Goal: Task Accomplishment & Management: Manage account settings

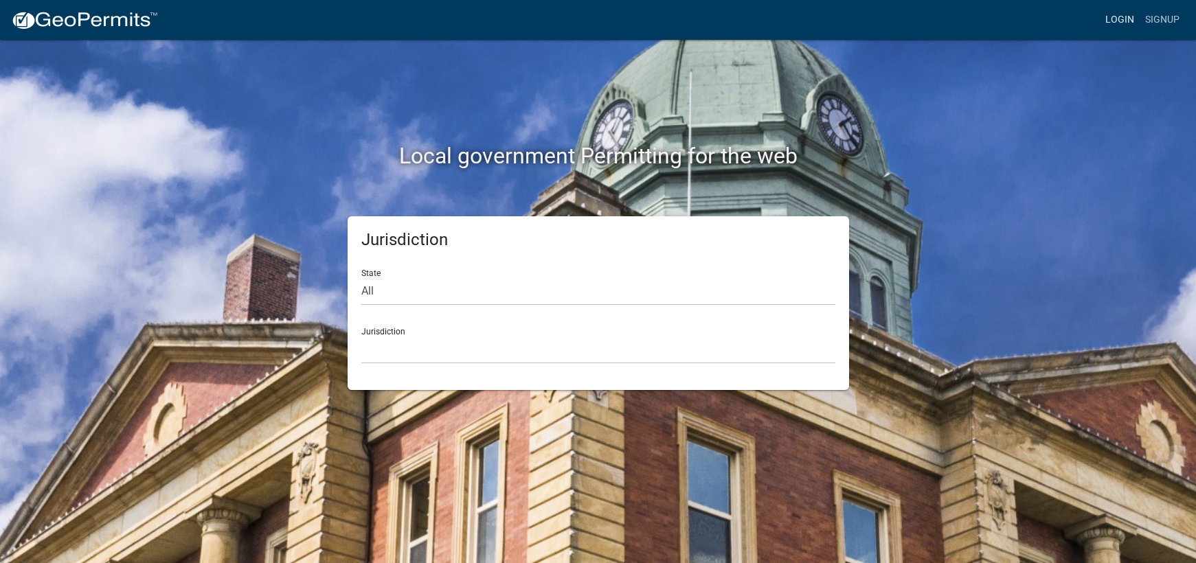
click at [1121, 19] on link "Login" at bounding box center [1120, 20] width 40 height 26
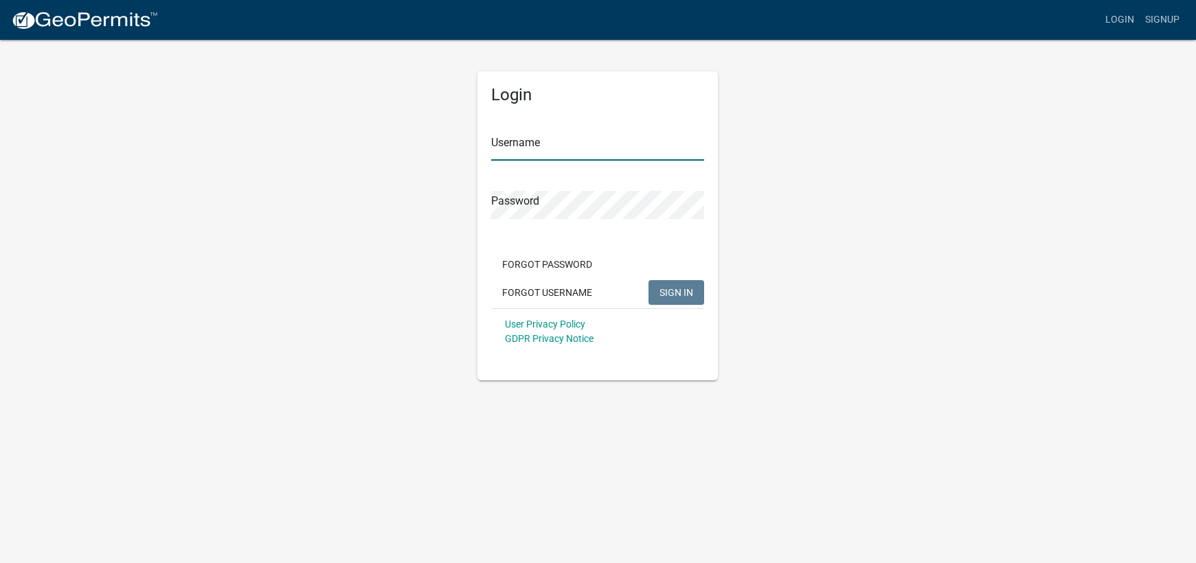
type input "mhaller"
click at [657, 300] on button "SIGN IN" at bounding box center [677, 292] width 56 height 25
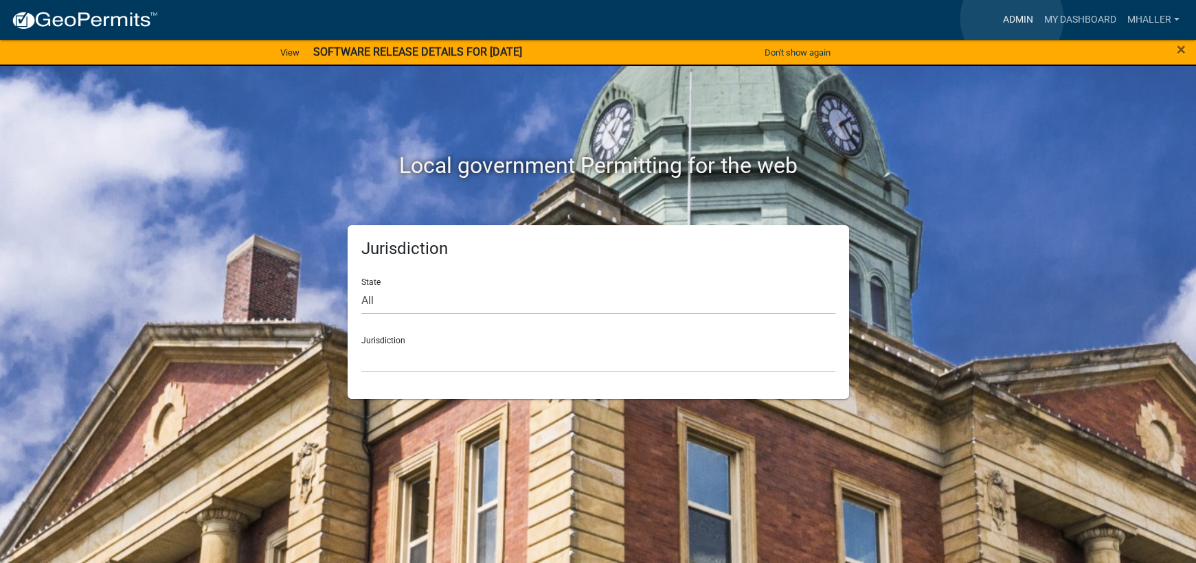
click at [1012, 19] on link "Admin" at bounding box center [1018, 20] width 41 height 26
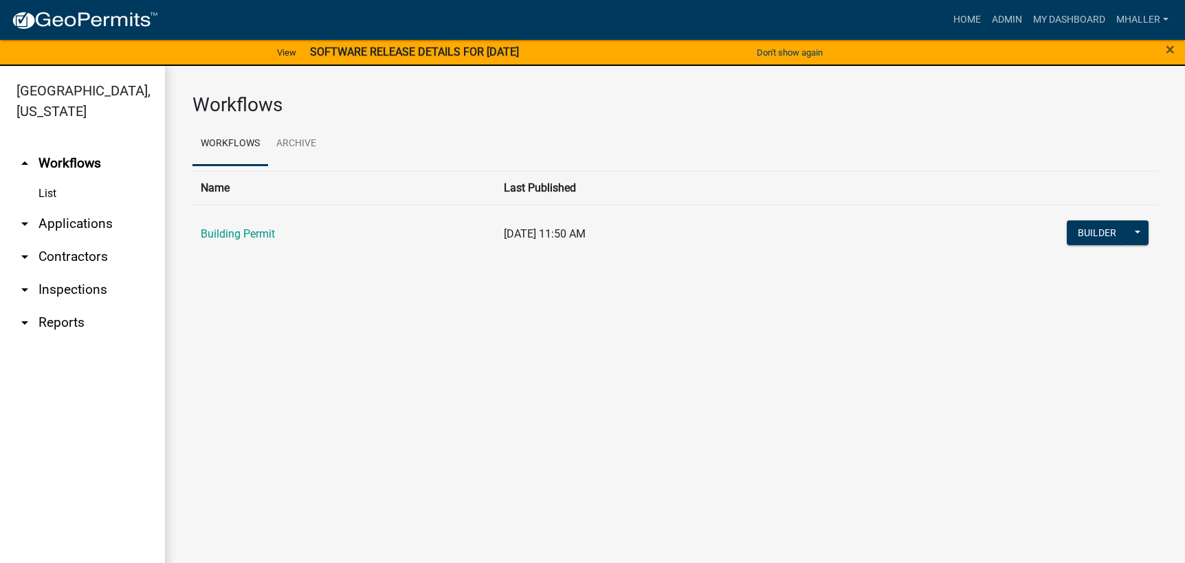
click at [73, 208] on link "arrow_drop_down Applications" at bounding box center [82, 224] width 165 height 33
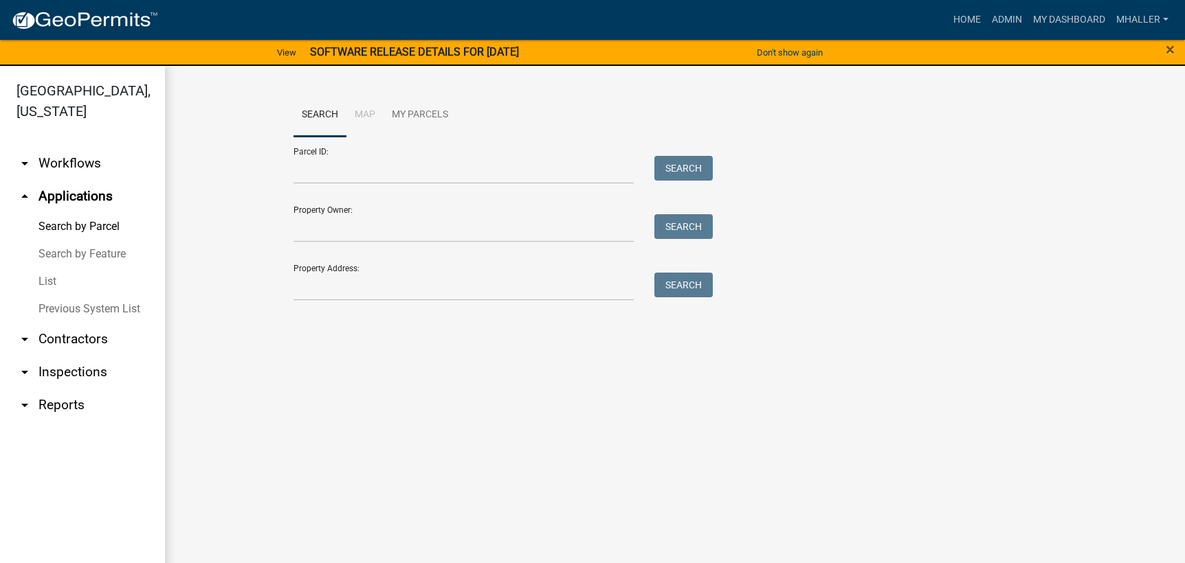
click at [49, 268] on link "List" at bounding box center [82, 281] width 165 height 27
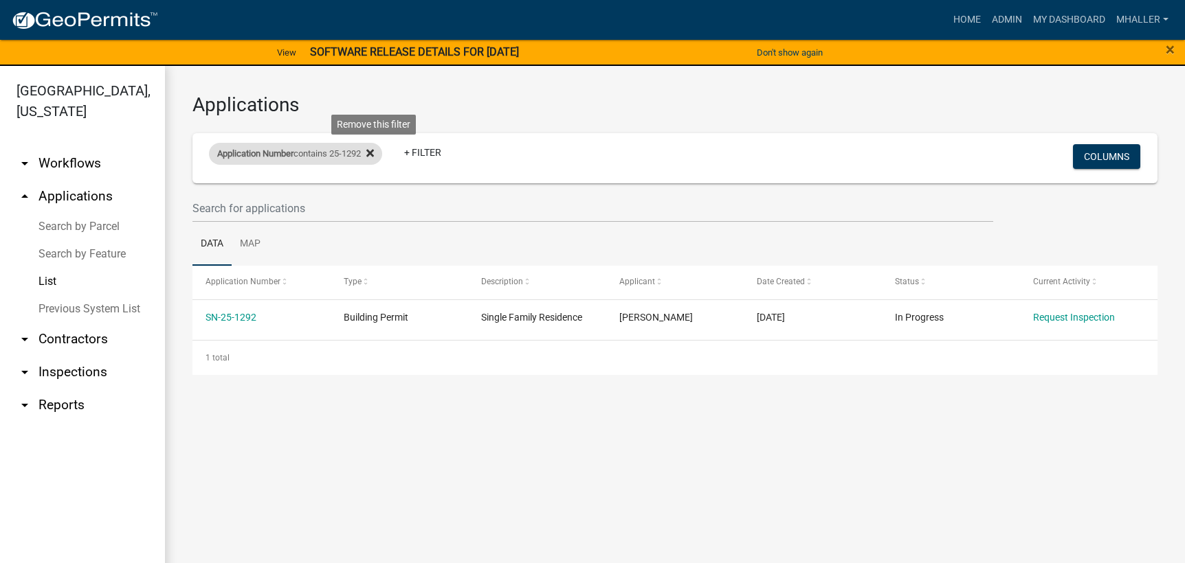
click at [374, 151] on icon at bounding box center [370, 154] width 8 height 8
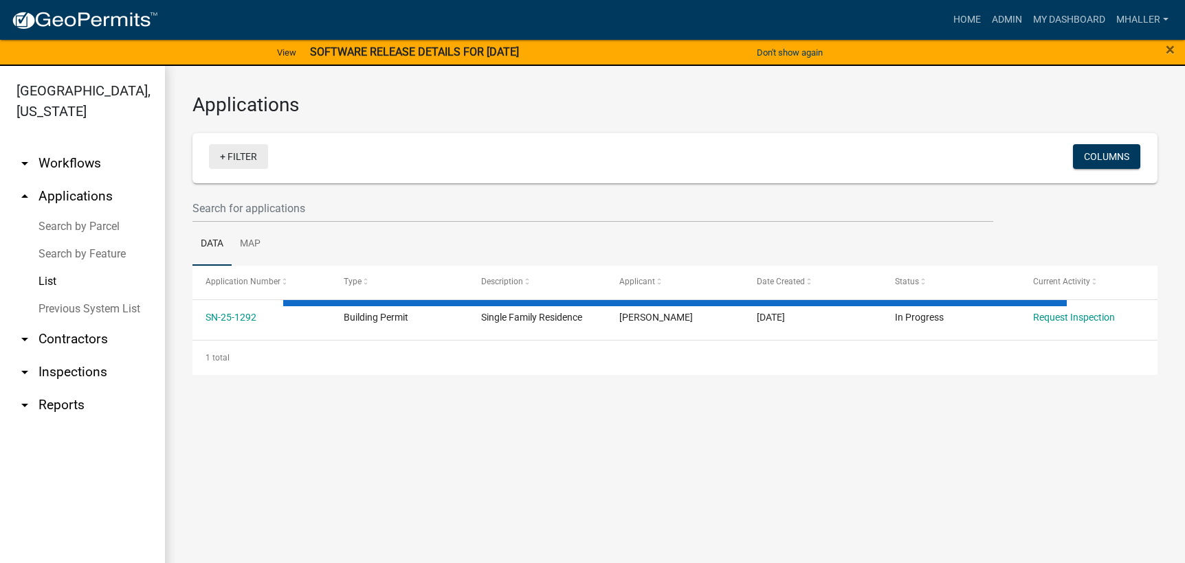
select select "1: 25"
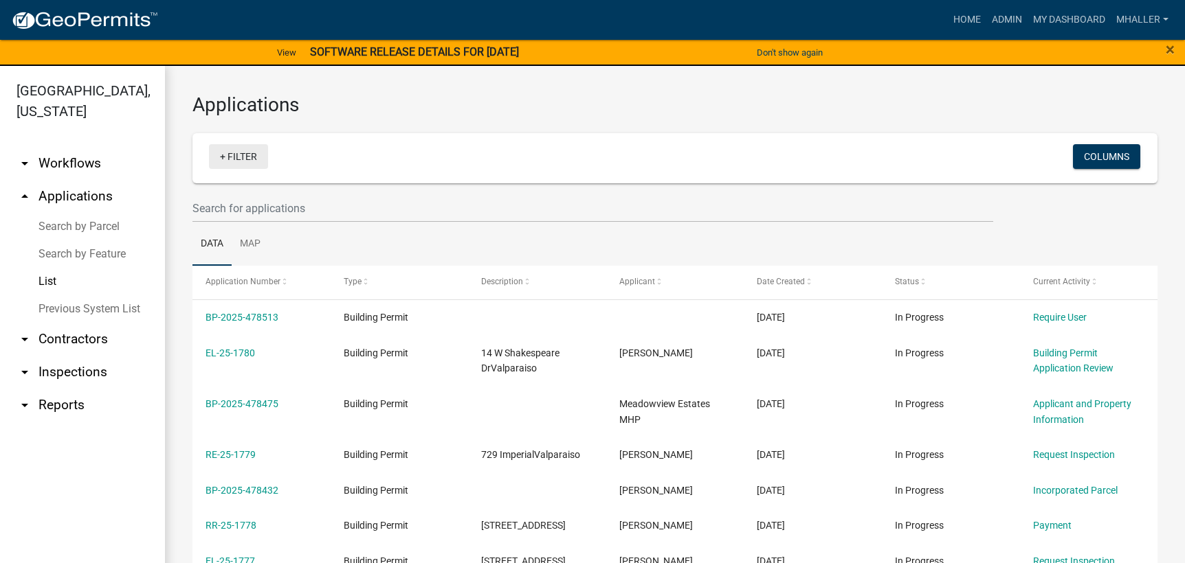
click at [234, 155] on link "+ Filter" at bounding box center [238, 156] width 59 height 25
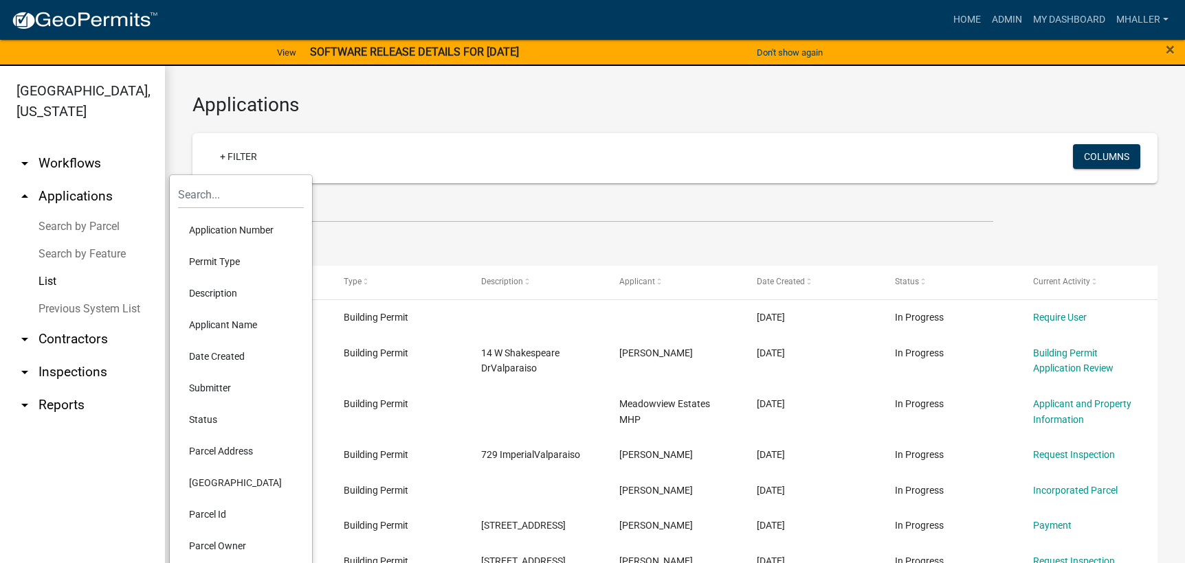
click at [221, 230] on li "Application Number" at bounding box center [241, 230] width 126 height 32
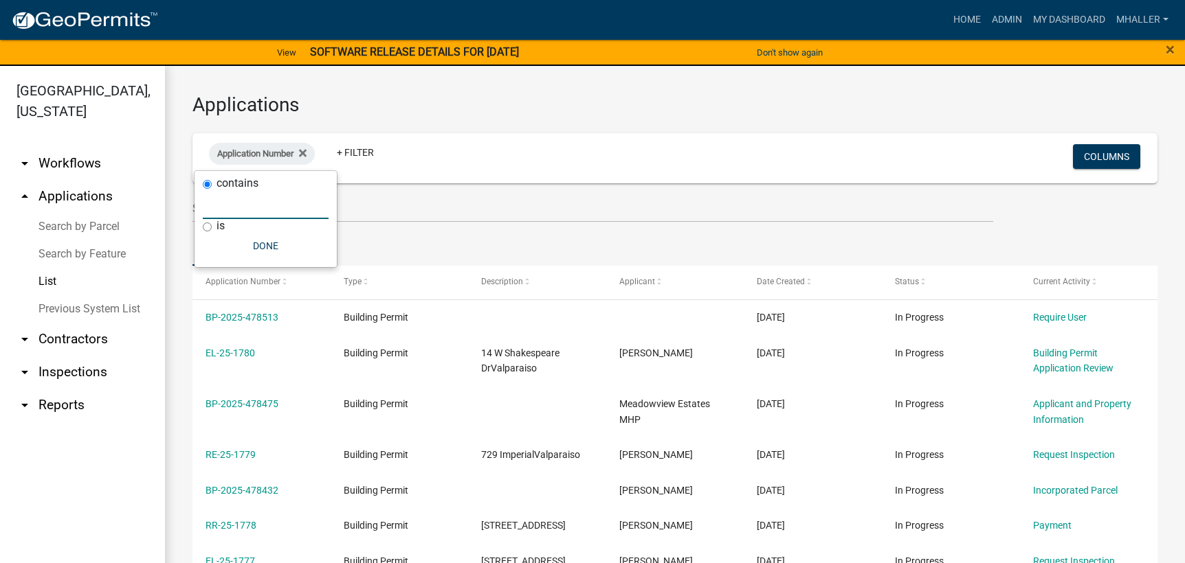
click at [241, 205] on input "text" at bounding box center [266, 205] width 126 height 28
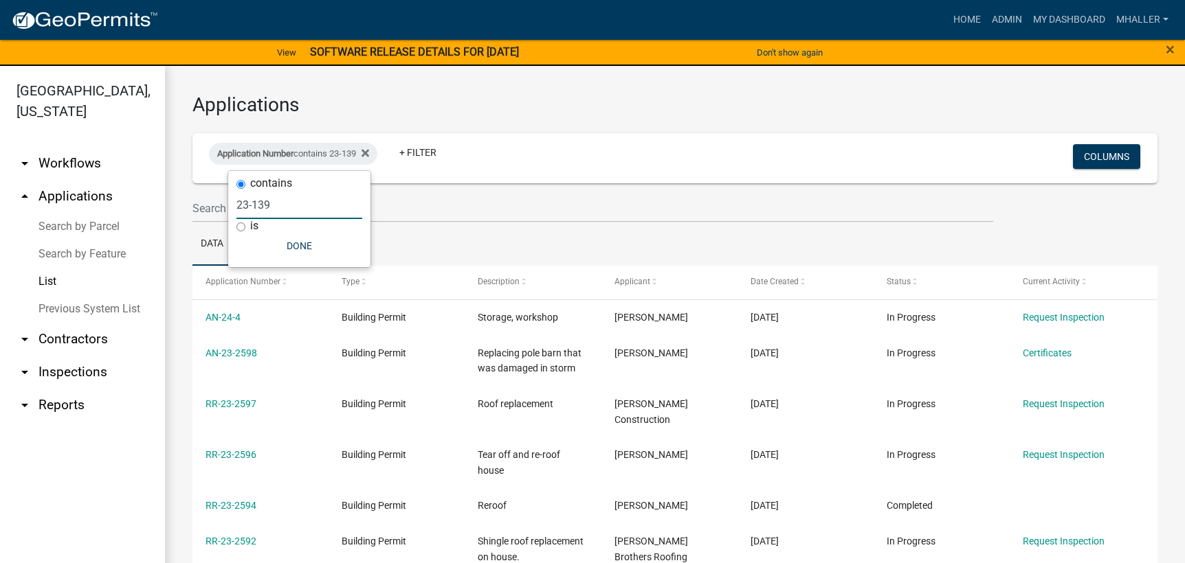
type input "23-139"
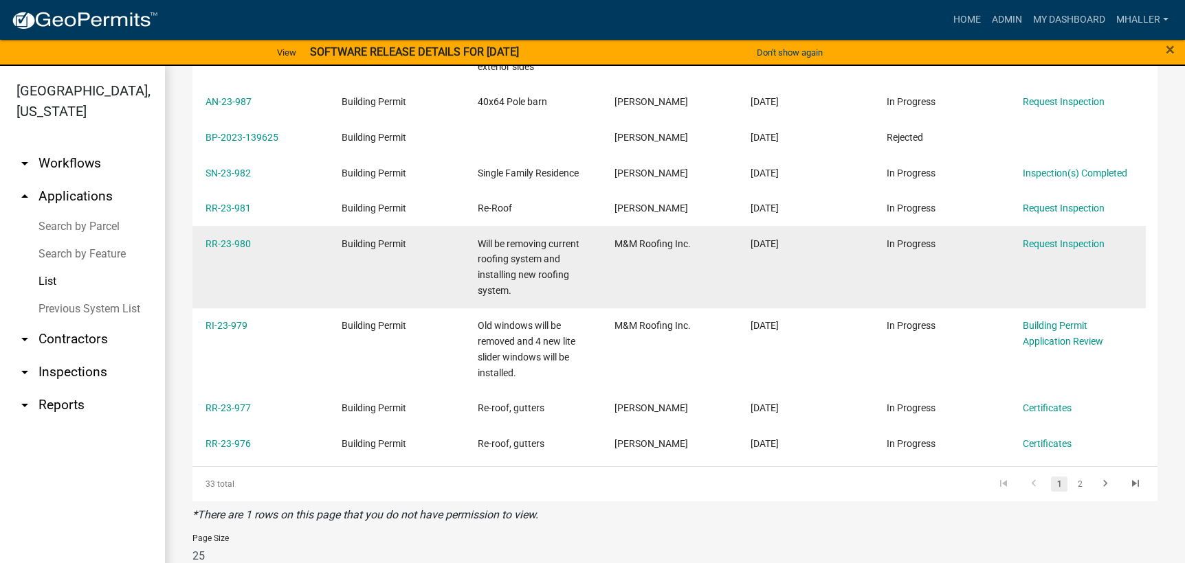
scroll to position [921, 0]
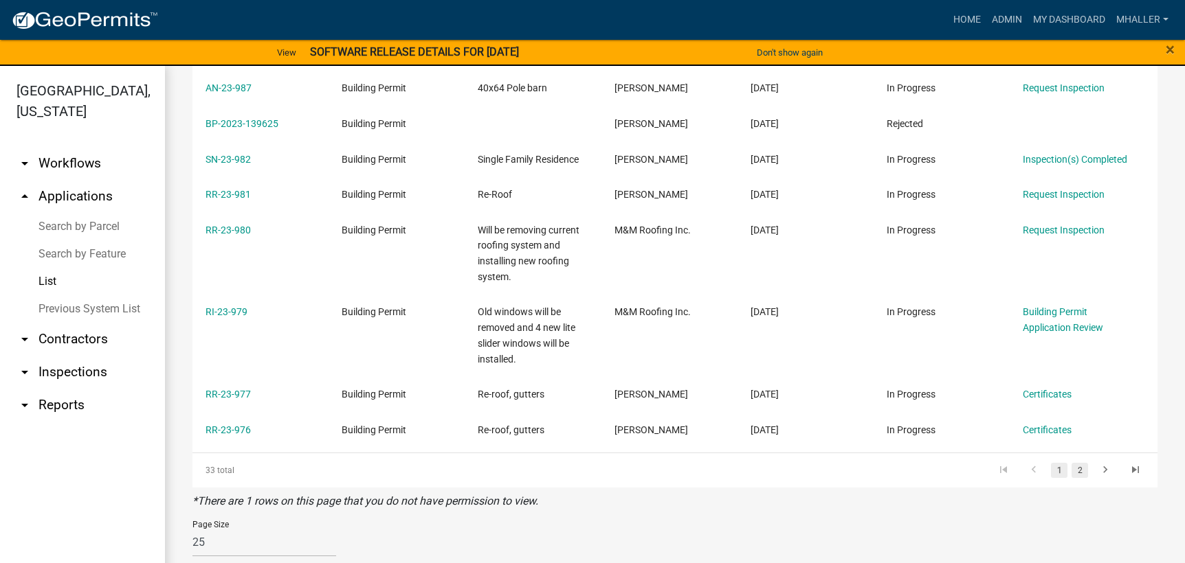
click at [1071, 463] on link "2" at bounding box center [1079, 470] width 16 height 15
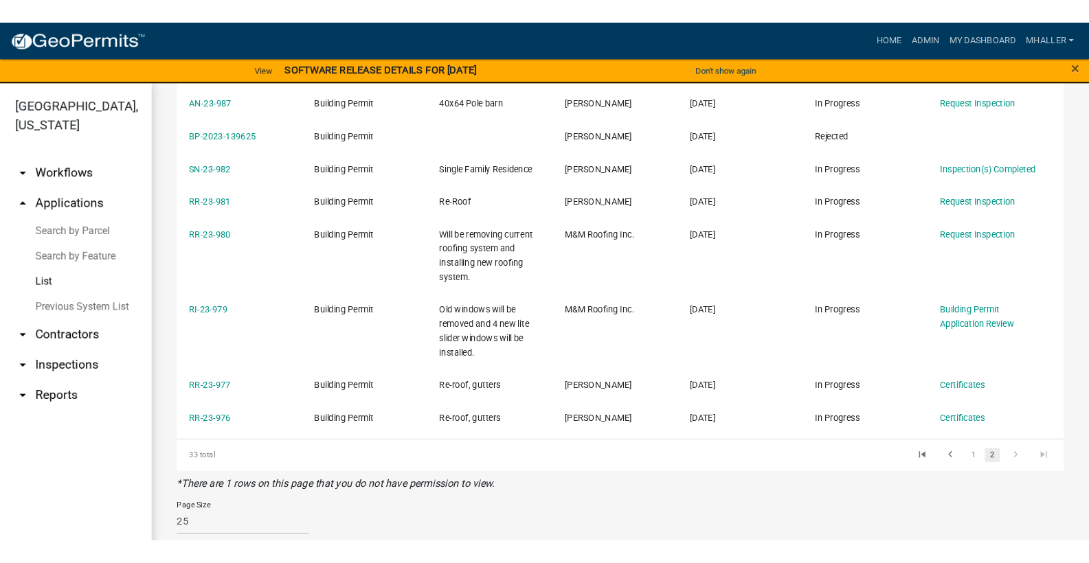
scroll to position [225, 0]
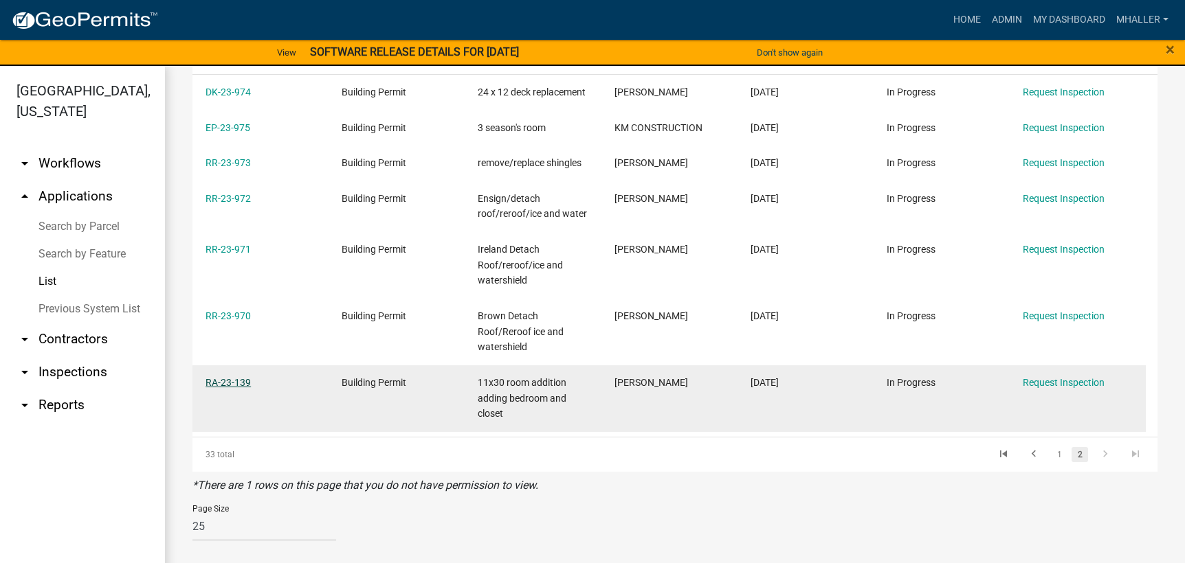
click at [215, 384] on link "RA-23-139" at bounding box center [227, 382] width 45 height 11
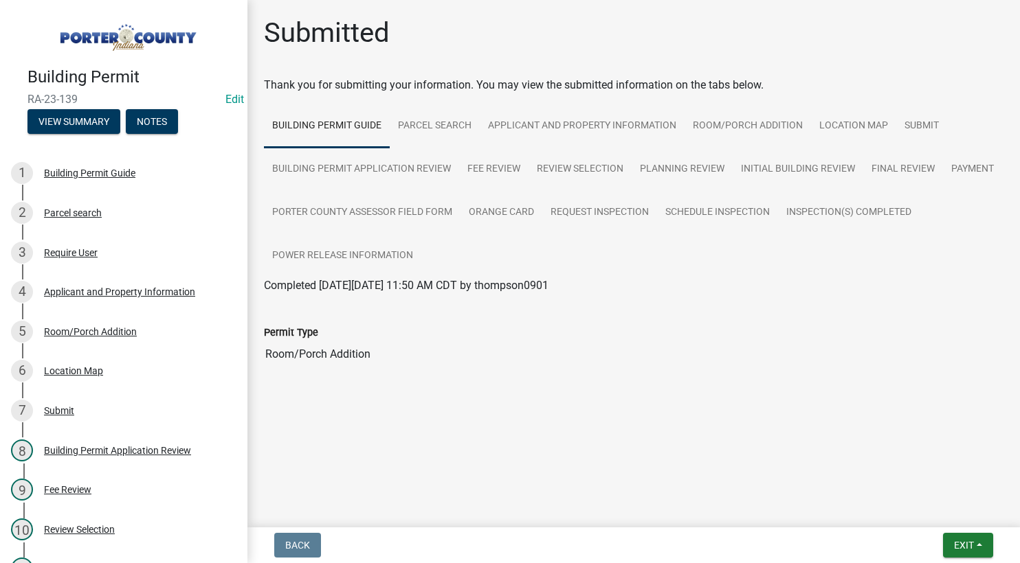
click at [533, 453] on main "Submitted Thank you for submitting your information. You may view the submitted…" at bounding box center [633, 261] width 772 height 522
click at [673, 287] on div "Completed [DATE][DATE] 11:50 AM CDT by thompson0901" at bounding box center [633, 286] width 739 height 16
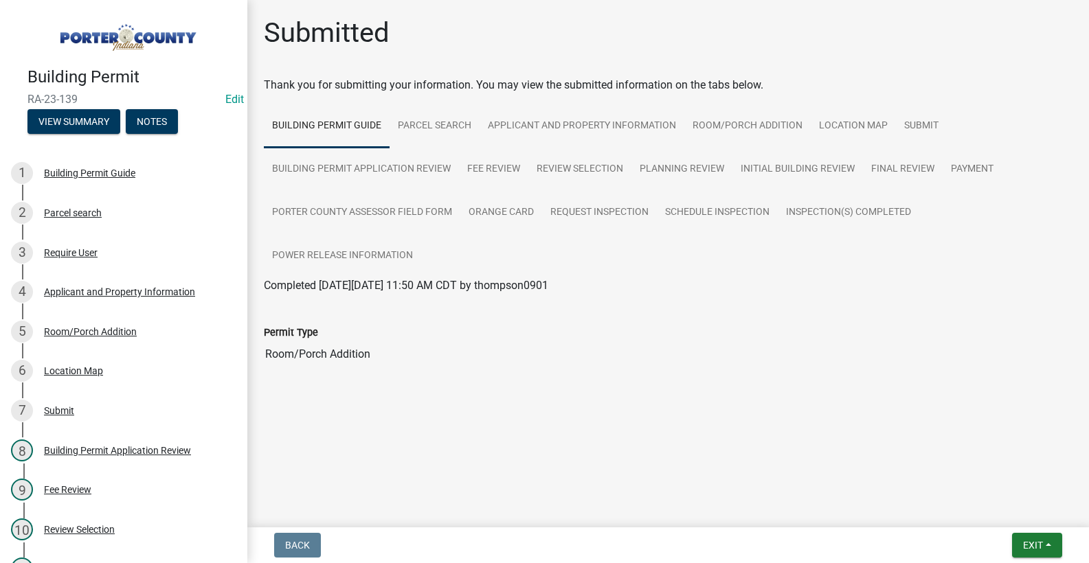
click at [664, 287] on div "Completed [DATE][DATE] 11:50 AM CDT by thompson0901" at bounding box center [668, 286] width 809 height 16
click at [668, 286] on div "Completed [DATE][DATE] 11:50 AM CDT by thompson0901" at bounding box center [668, 286] width 809 height 16
click at [1031, 549] on span "Exit" at bounding box center [1033, 545] width 20 height 11
click at [1023, 509] on button "Save & Exit" at bounding box center [1007, 509] width 110 height 33
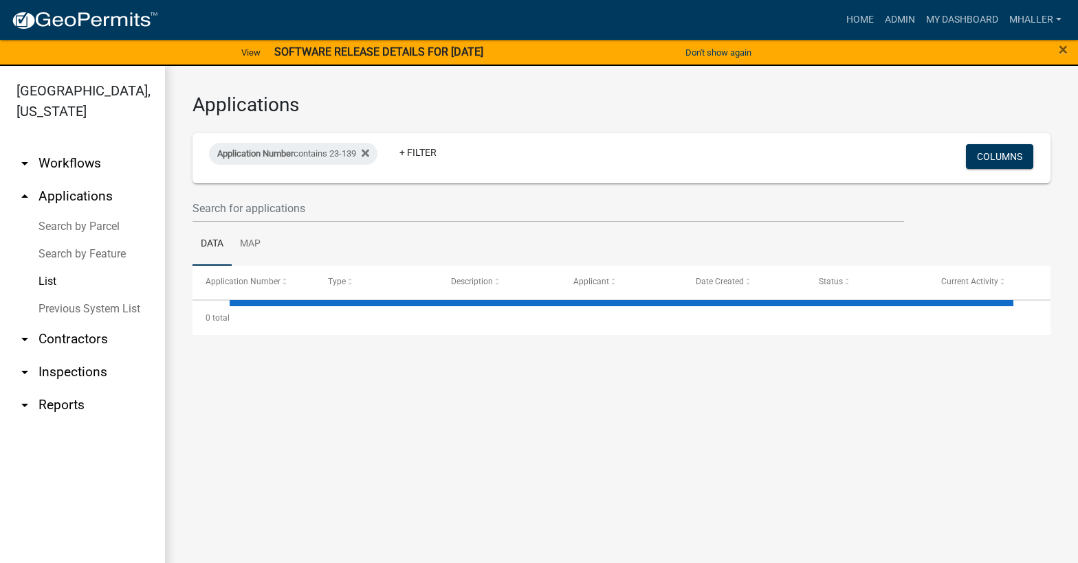
select select "1: 25"
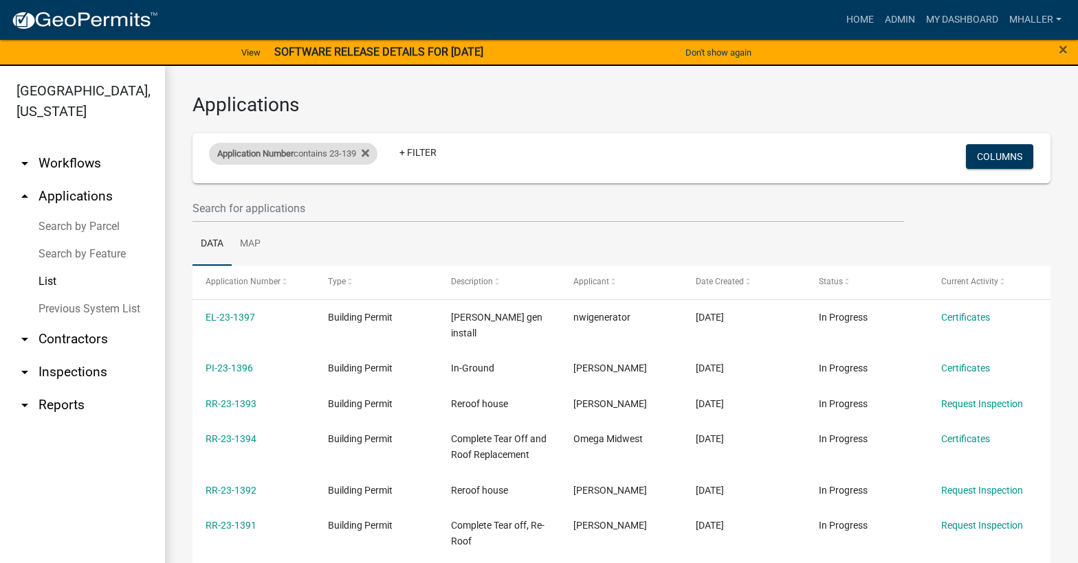
click at [310, 154] on div "Application Number contains 23-139" at bounding box center [293, 154] width 168 height 22
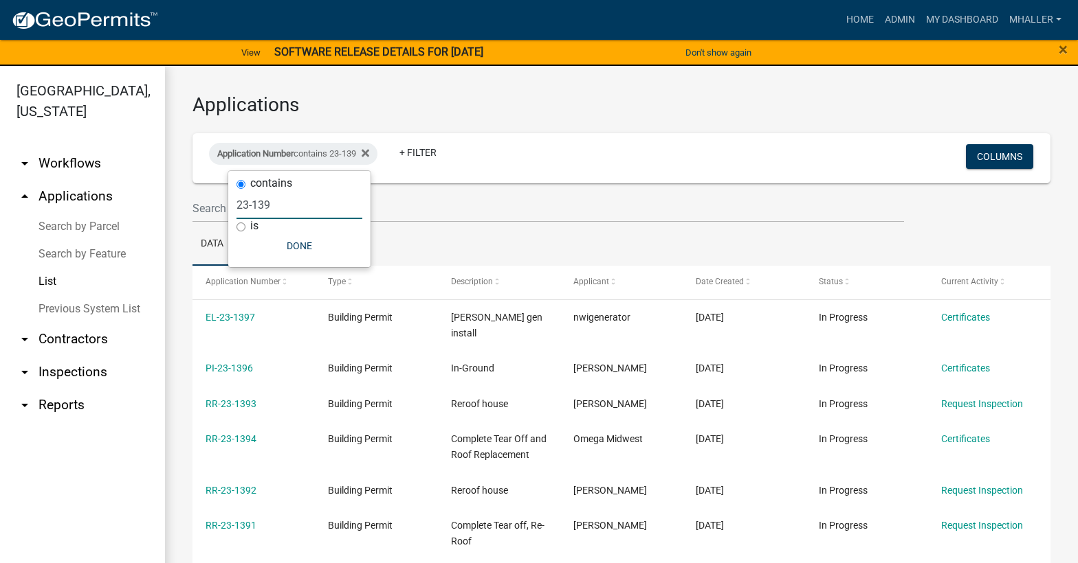
click at [296, 204] on input "23-139" at bounding box center [299, 205] width 126 height 28
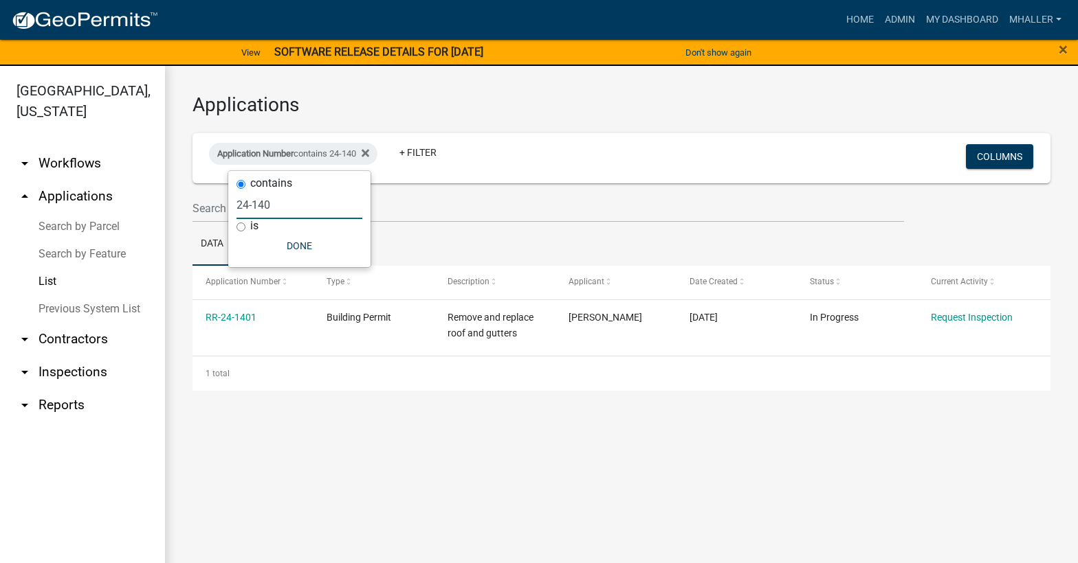
type input "24-1404"
select select "1: 25"
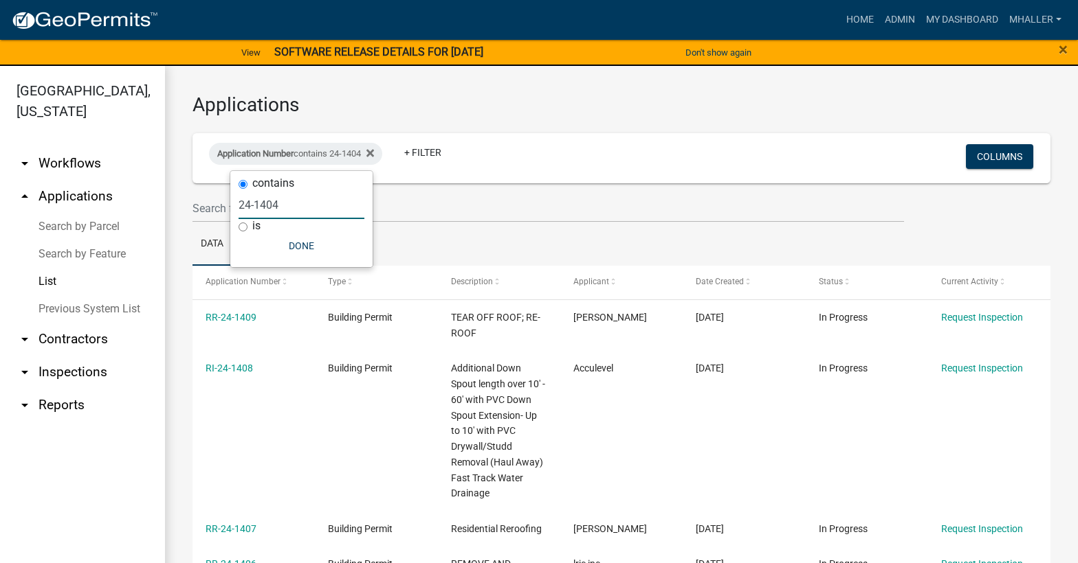
type input "24-1404"
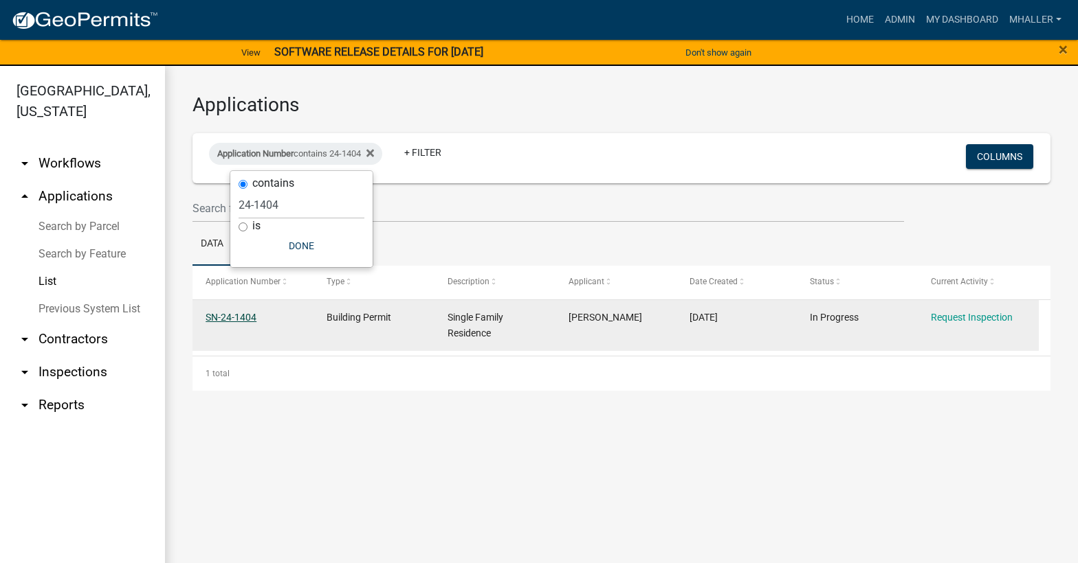
click at [227, 316] on link "SN-24-1404" at bounding box center [230, 317] width 51 height 11
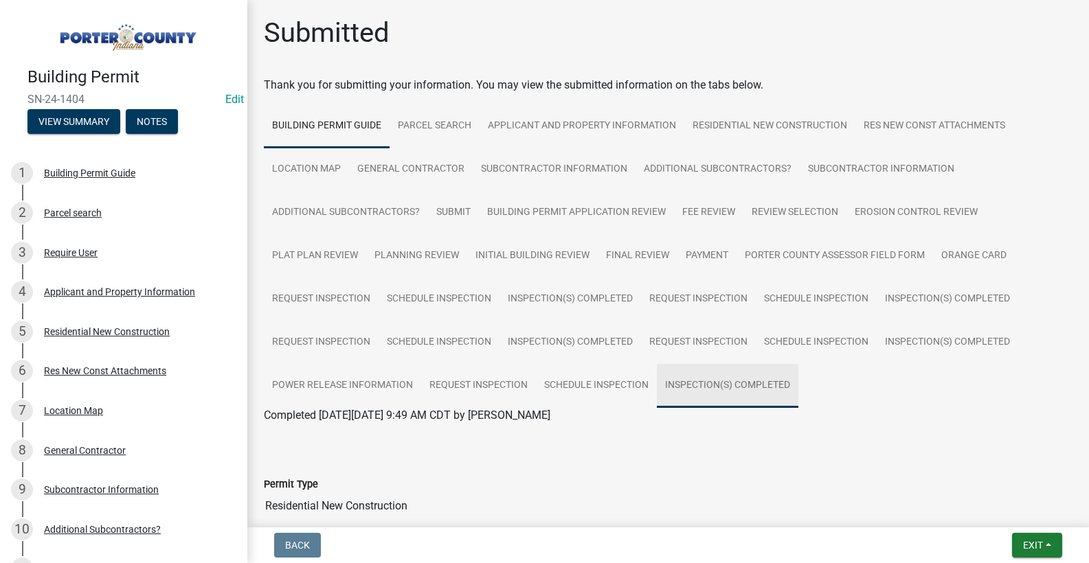
click at [680, 386] on link "Inspection(s) Completed" at bounding box center [728, 386] width 142 height 44
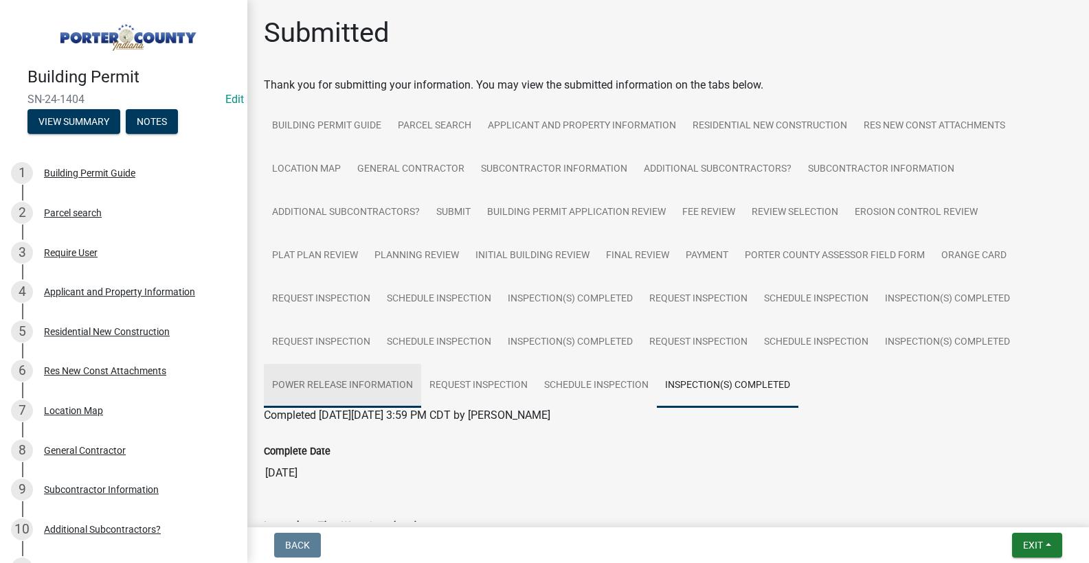
click at [387, 387] on link "Power Release Information" at bounding box center [342, 386] width 157 height 44
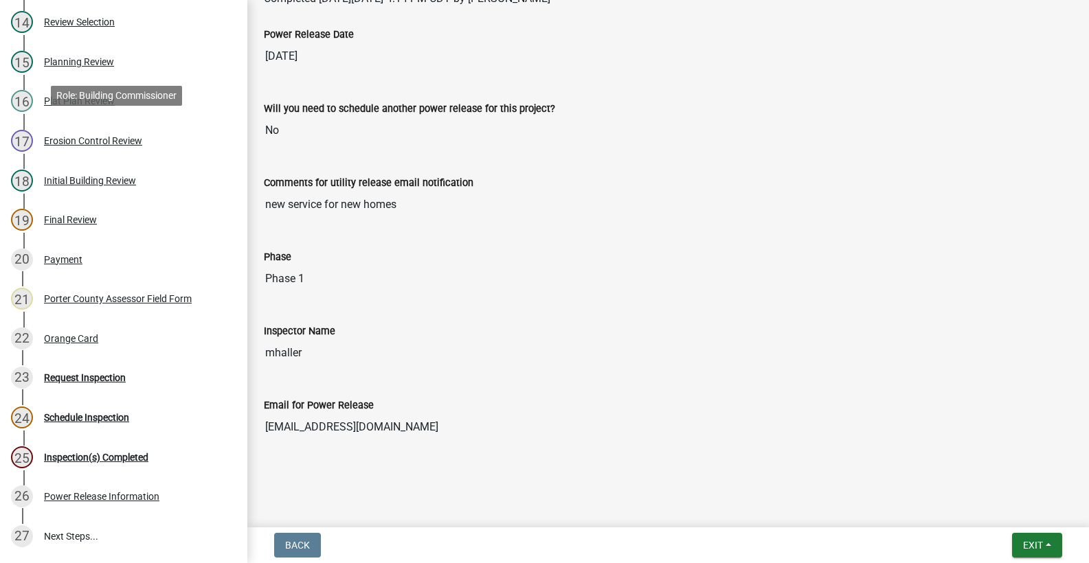
scroll to position [756, 0]
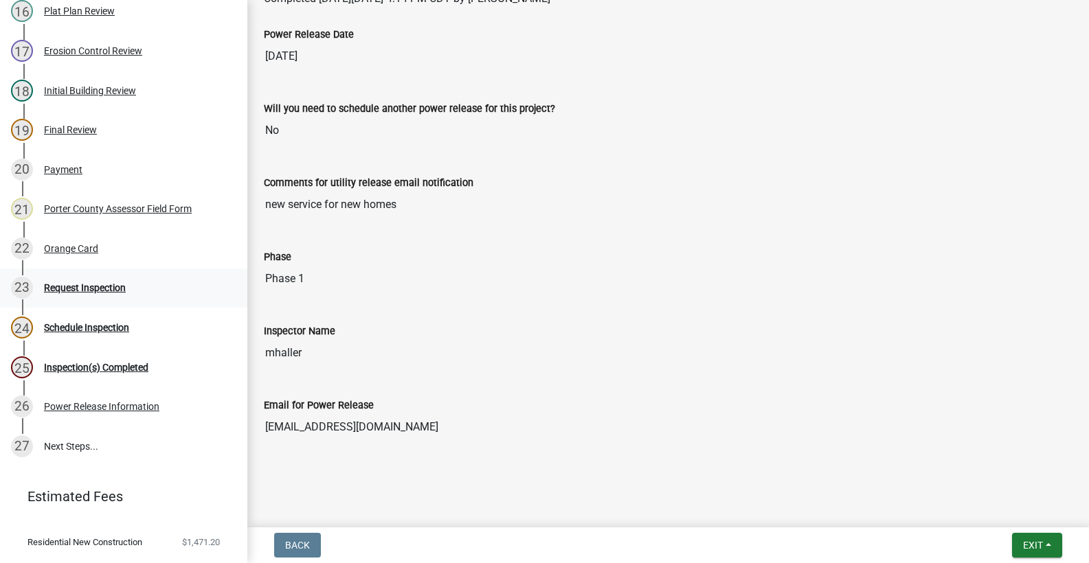
click at [60, 286] on div "Request Inspection" at bounding box center [85, 288] width 82 height 10
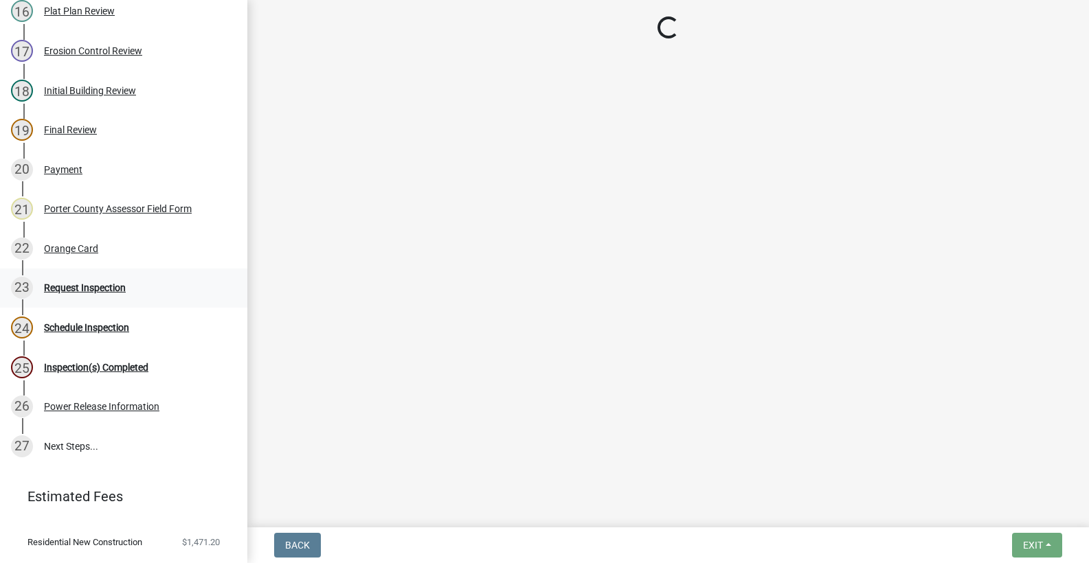
scroll to position [0, 0]
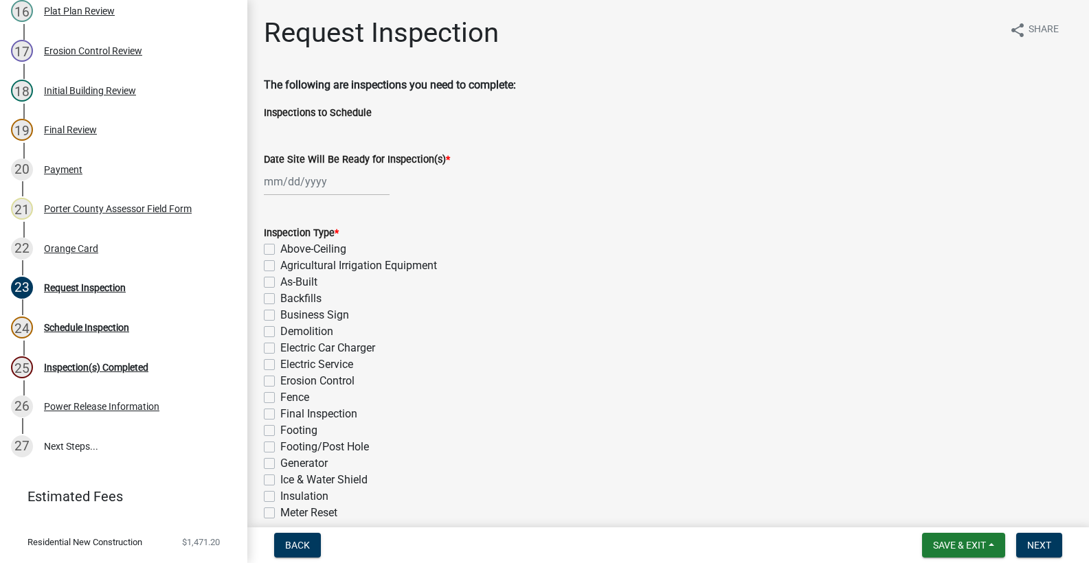
click at [291, 182] on div at bounding box center [327, 182] width 126 height 28
select select "9"
select select "2025"
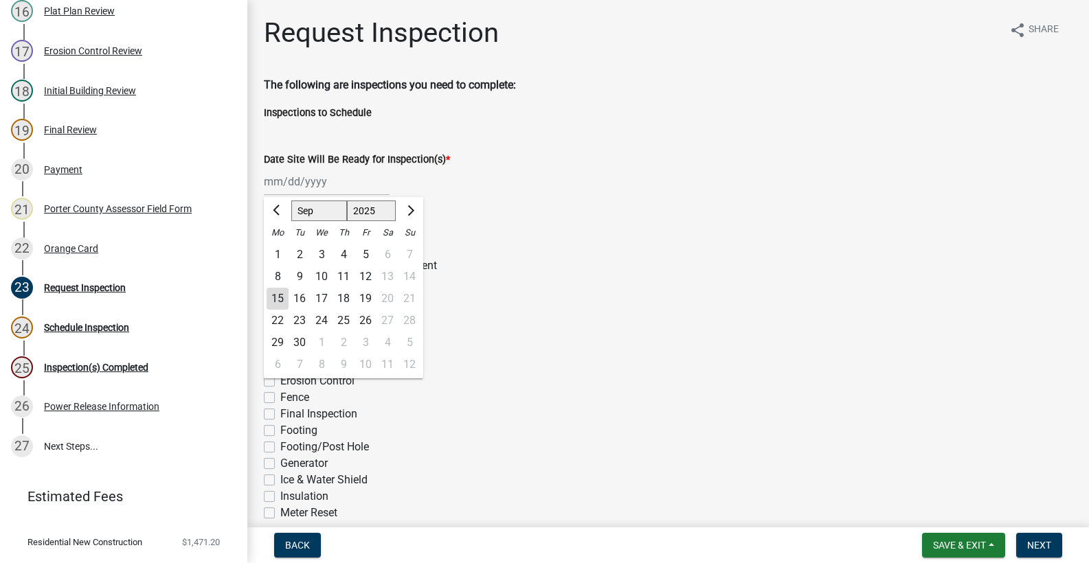
click at [276, 298] on div "15" at bounding box center [278, 299] width 22 height 22
type input "[DATE]"
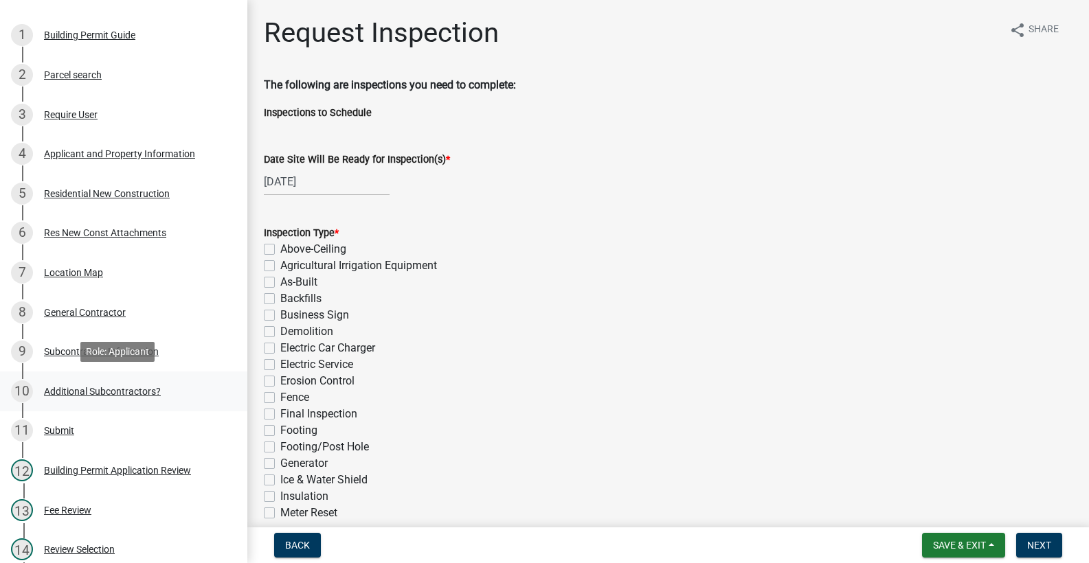
scroll to position [137, 0]
click at [74, 152] on div "Applicant and Property Information" at bounding box center [119, 155] width 151 height 10
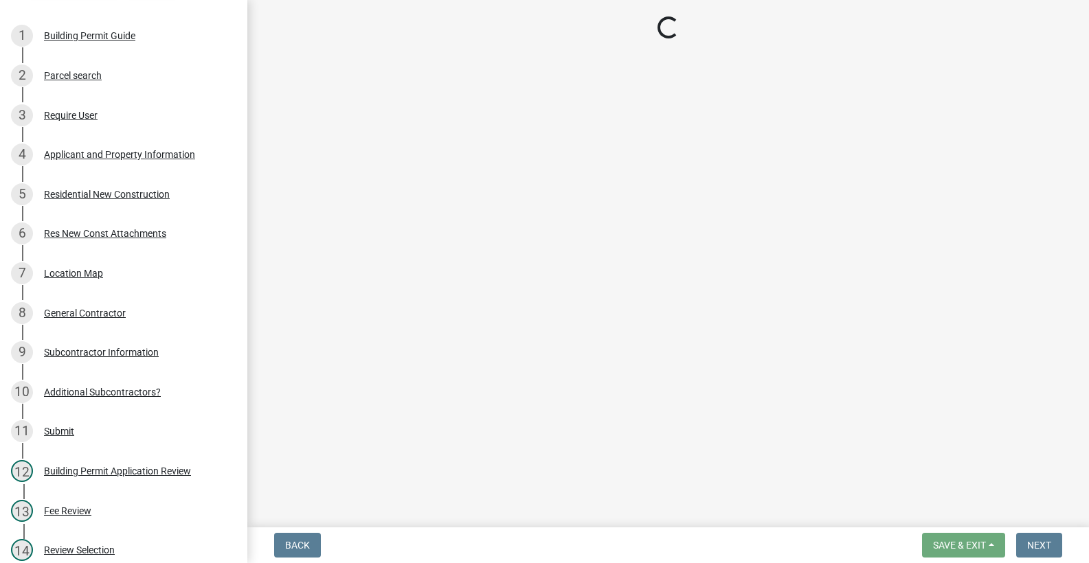
select select "dab8d744-4e32-40c1-942b-b7c1ea7347cb"
select select "b0f6f87b-588c-48c3-b728-322303c6bafe"
select select "ea6751d4-6bf7-4a16-89ee-f7801ab82aa1"
select select "92efe679-05f4-414a-9426-51627fba5de6"
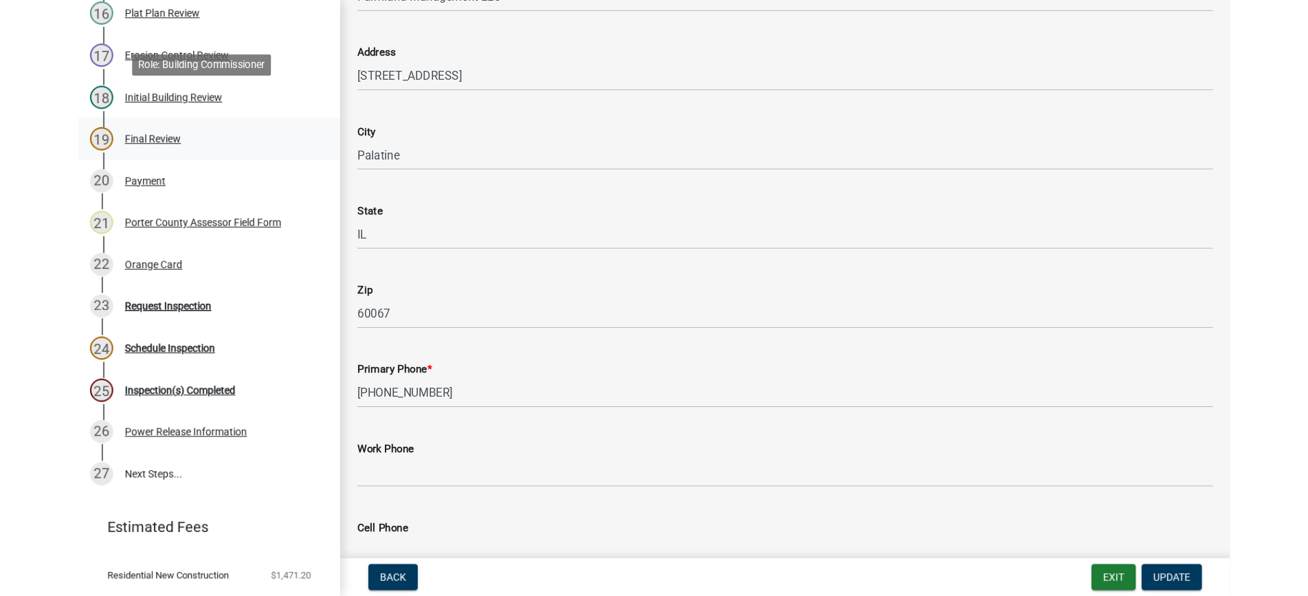
scroll to position [784, 0]
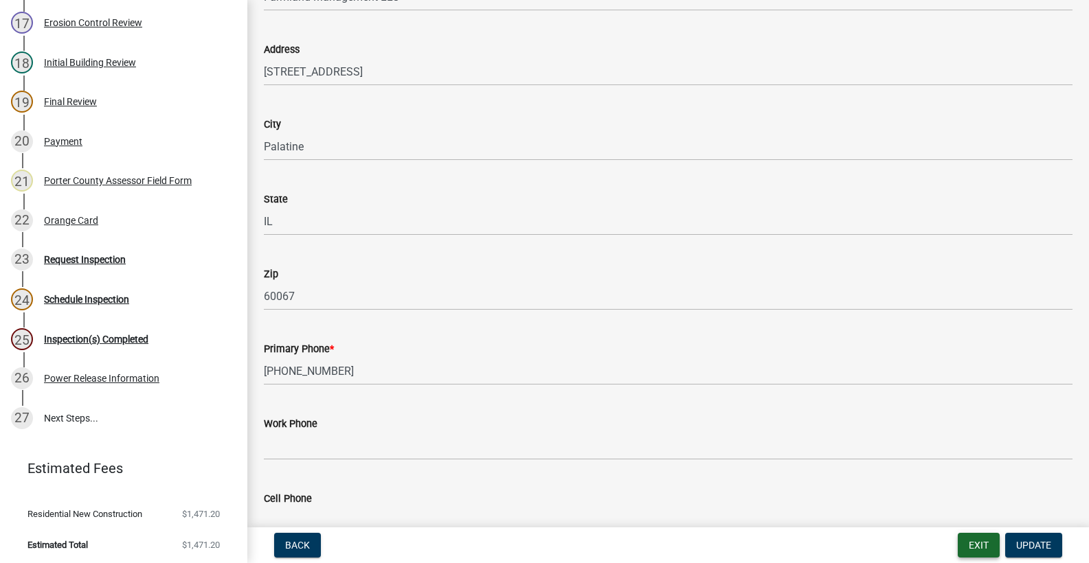
click at [975, 546] on button "Exit" at bounding box center [979, 545] width 42 height 25
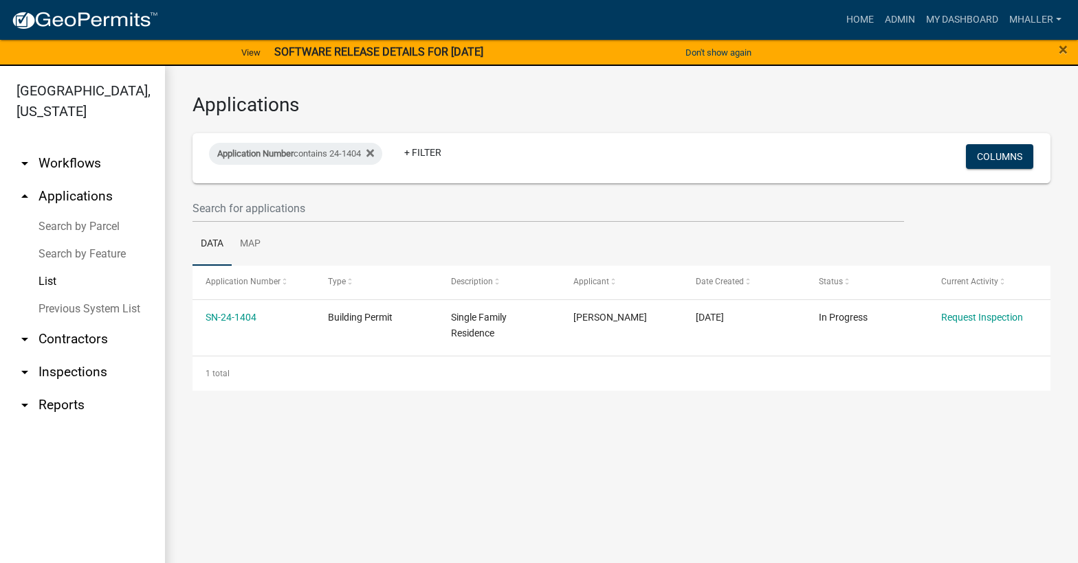
click at [79, 356] on link "arrow_drop_down Inspections" at bounding box center [82, 372] width 165 height 33
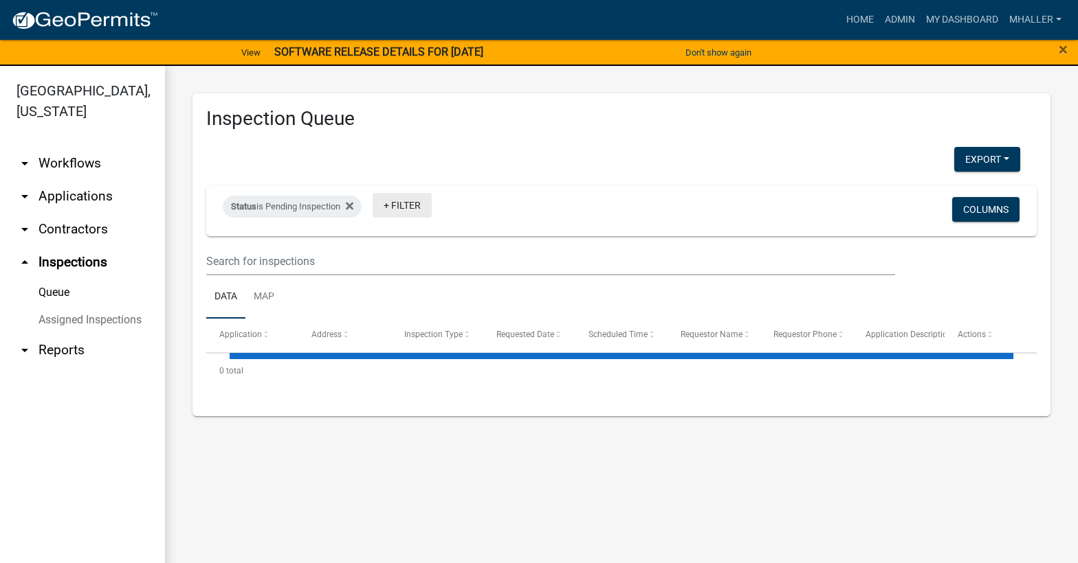
select select "1: 25"
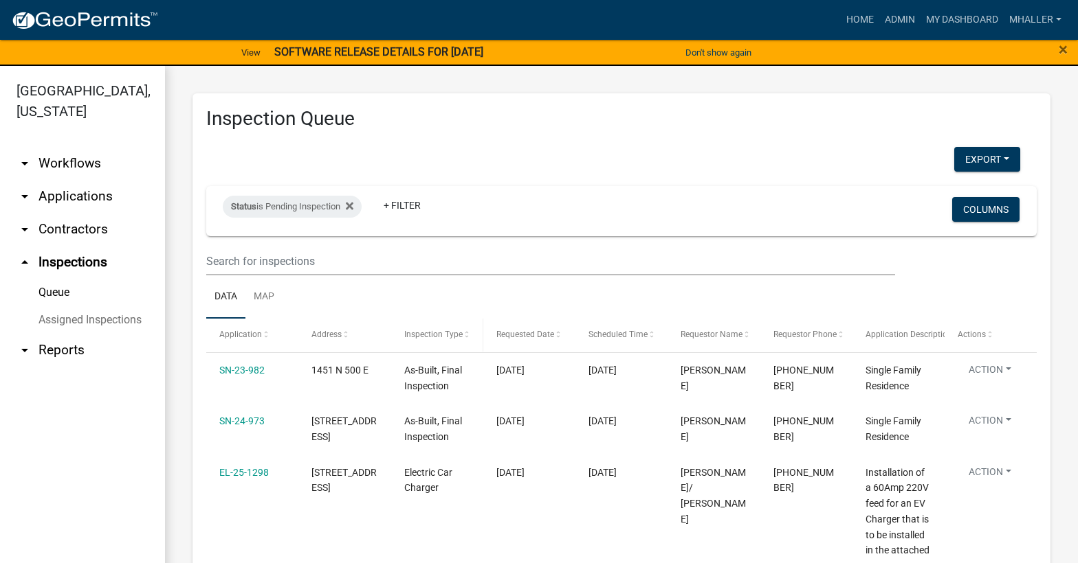
click at [436, 335] on span "Inspection Type" at bounding box center [433, 335] width 58 height 10
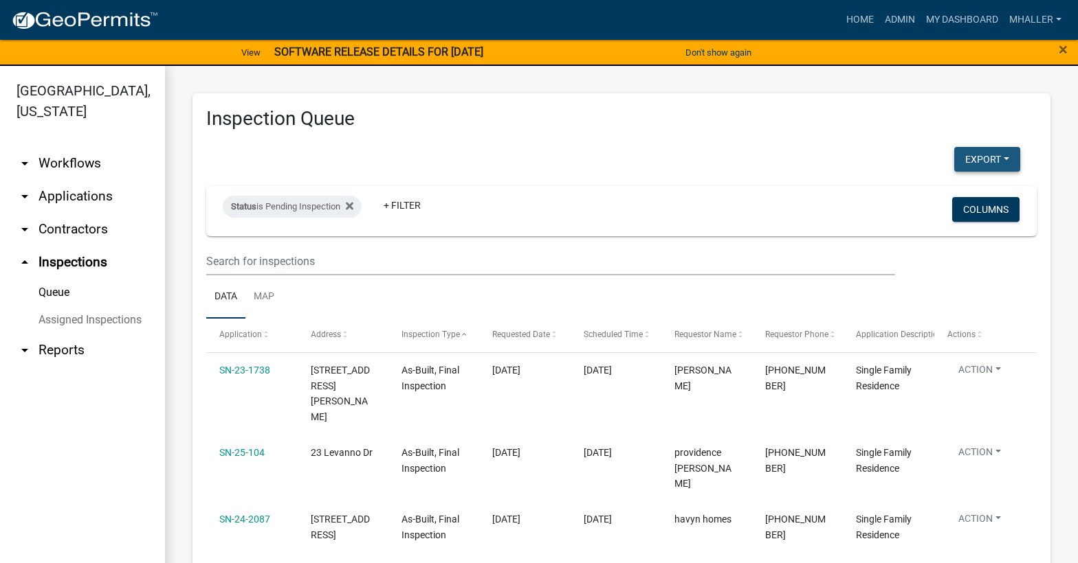
click at [963, 160] on button "Export" at bounding box center [987, 159] width 66 height 25
click at [936, 198] on button "Excel Format (.xlsx)" at bounding box center [955, 195] width 129 height 33
